Goal: Entertainment & Leisure: Consume media (video, audio)

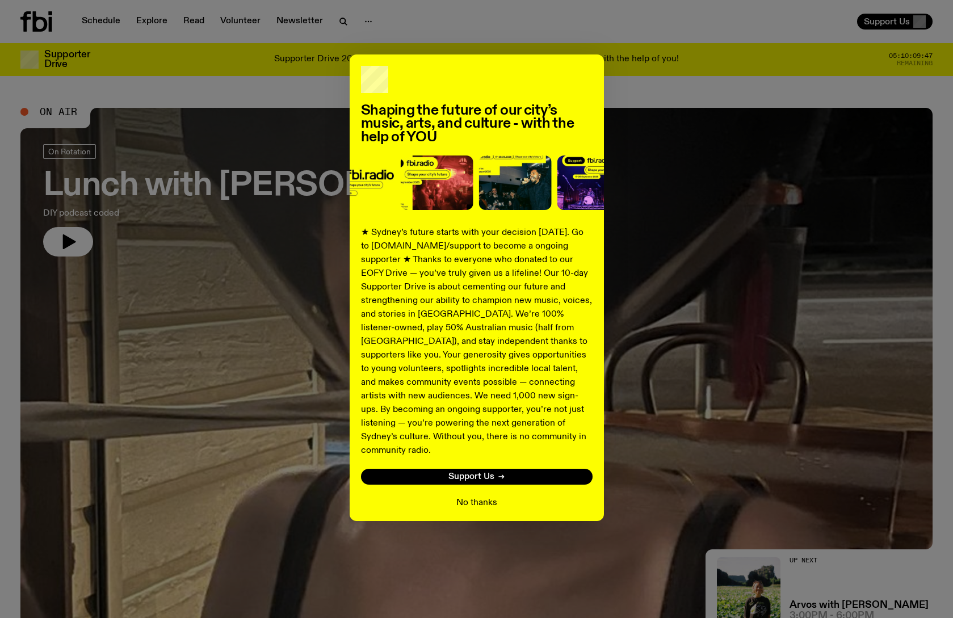
click at [480, 496] on button "No thanks" at bounding box center [476, 503] width 41 height 14
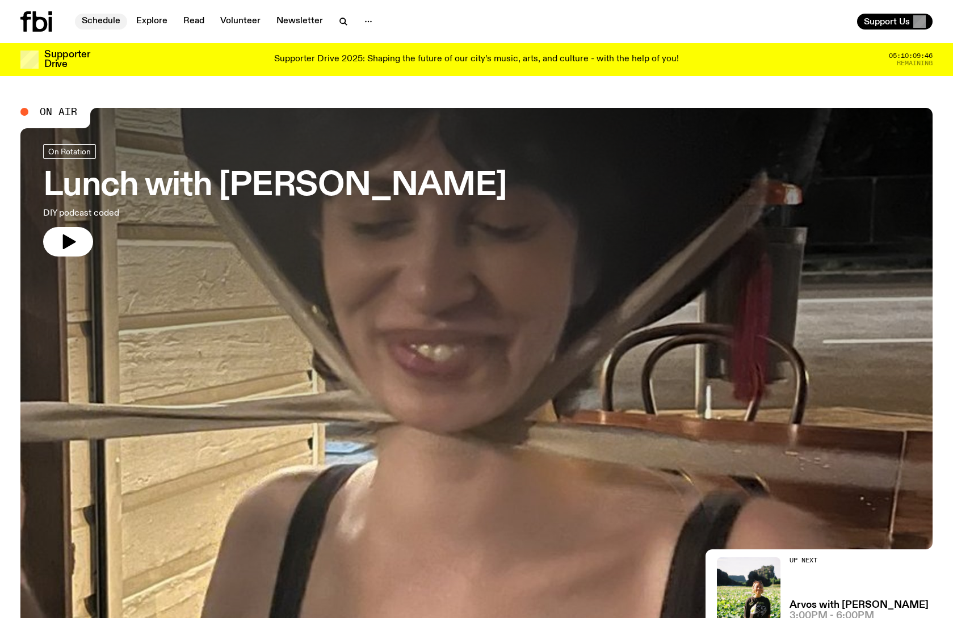
click at [109, 27] on link "Schedule" at bounding box center [101, 22] width 52 height 16
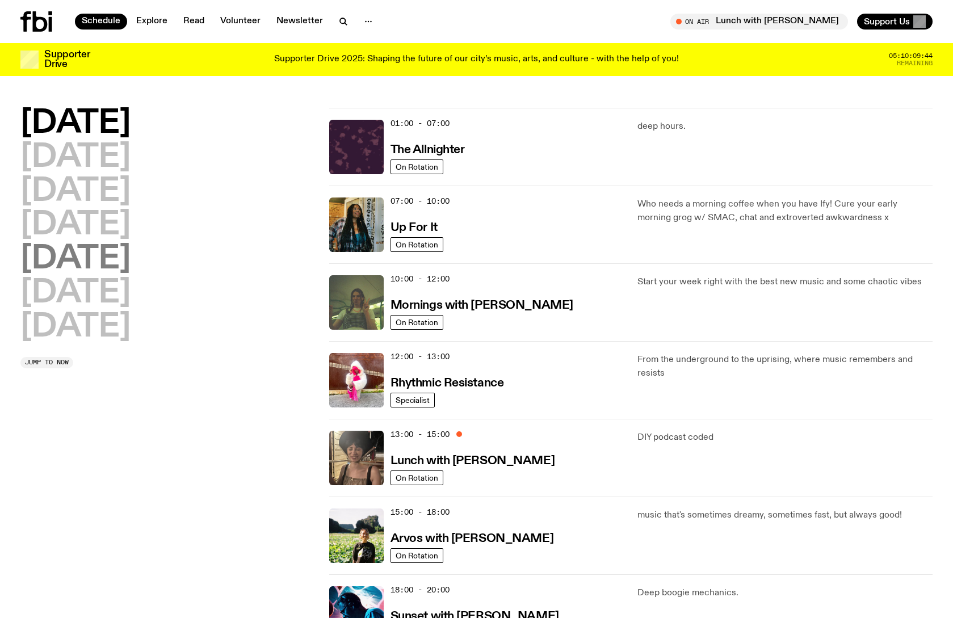
click at [84, 253] on h2 "[DATE]" at bounding box center [75, 259] width 110 height 32
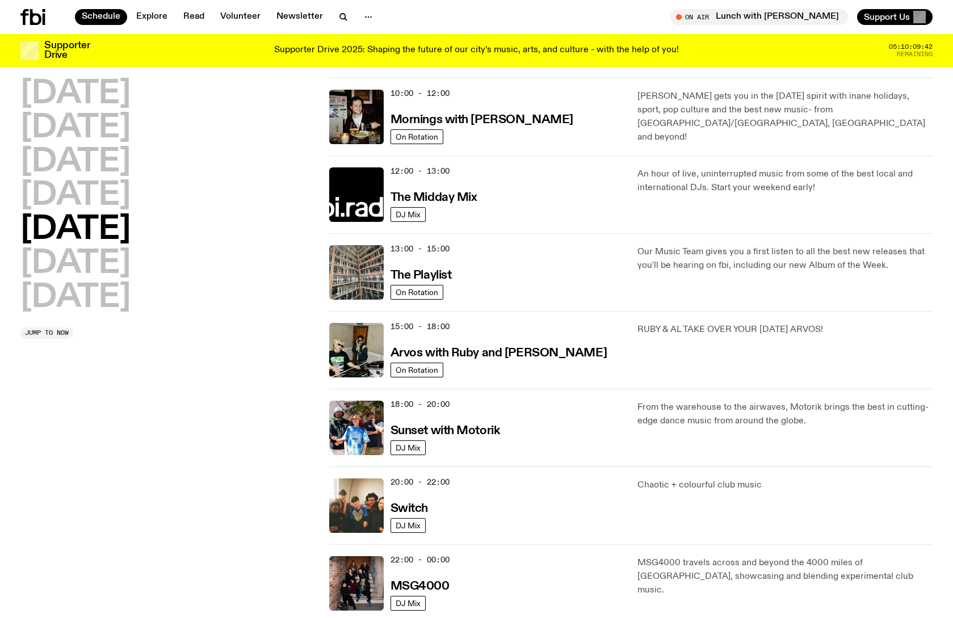
scroll to position [280, 0]
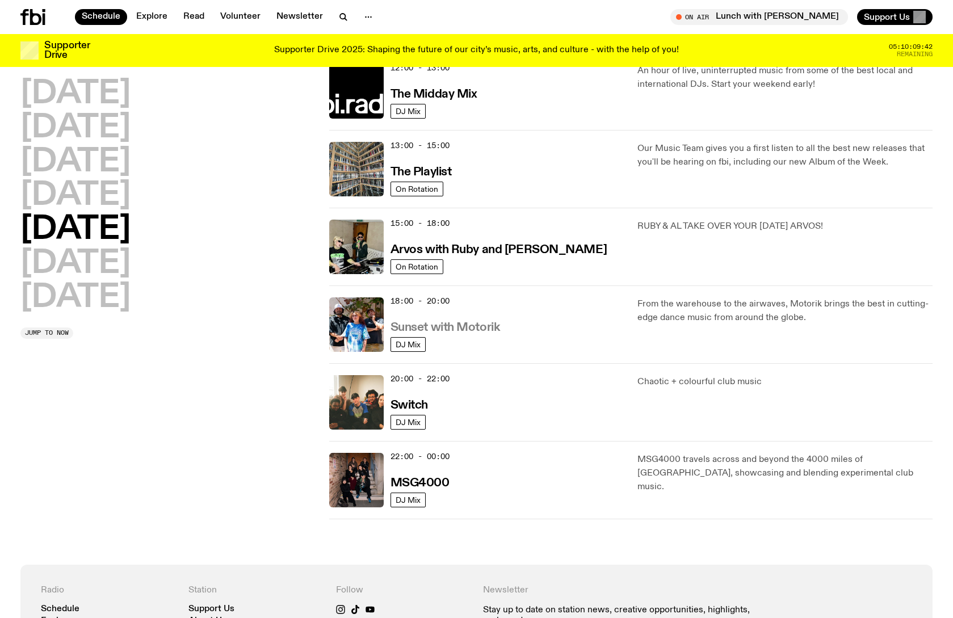
click at [480, 325] on h3 "Sunset with Motorik" at bounding box center [445, 328] width 110 height 12
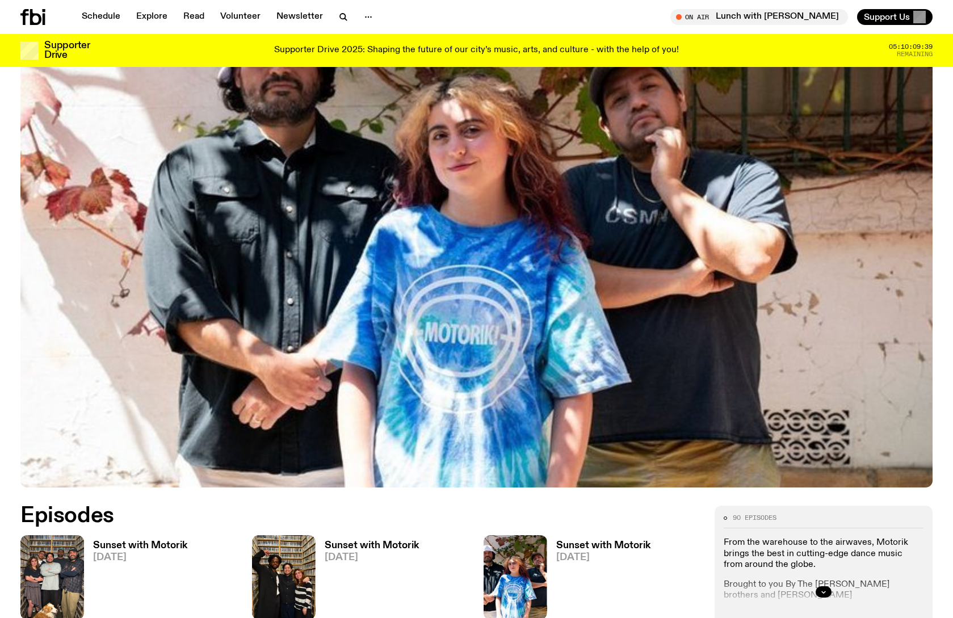
scroll to position [275, 0]
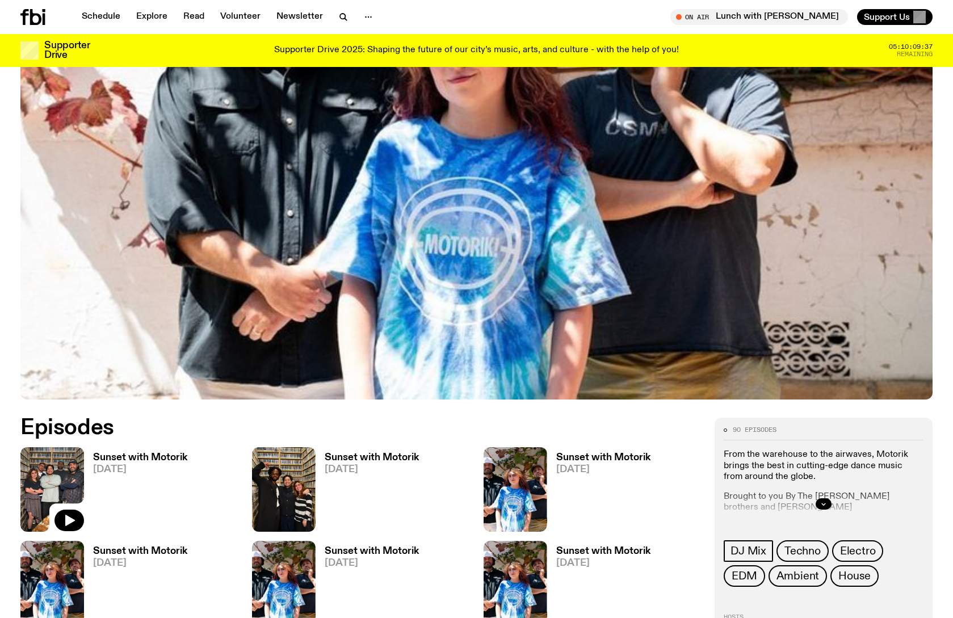
click at [54, 467] on img at bounding box center [52, 489] width 64 height 85
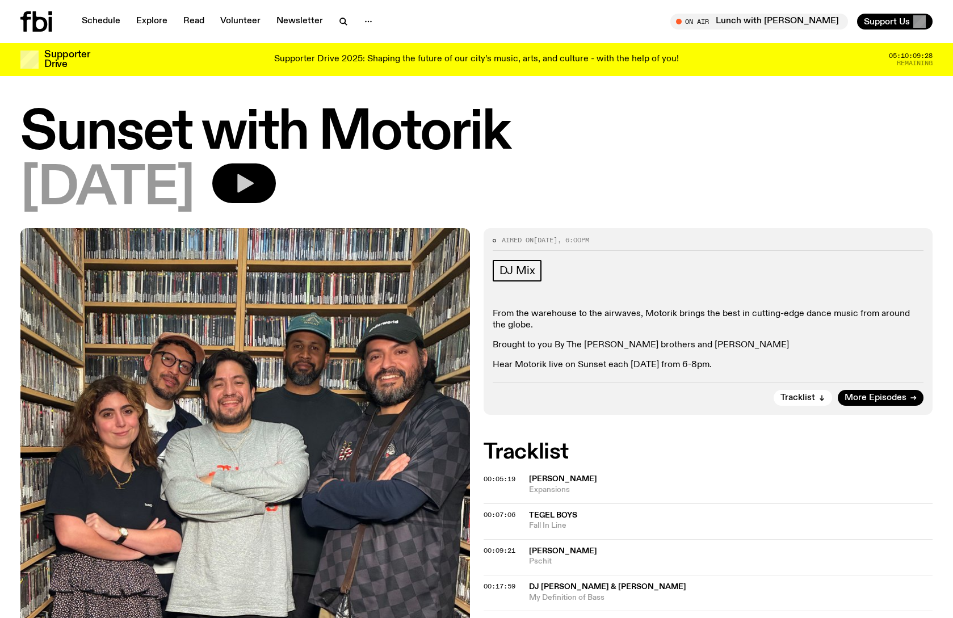
click at [254, 187] on icon "button" at bounding box center [245, 183] width 16 height 19
